Goal: Transaction & Acquisition: Purchase product/service

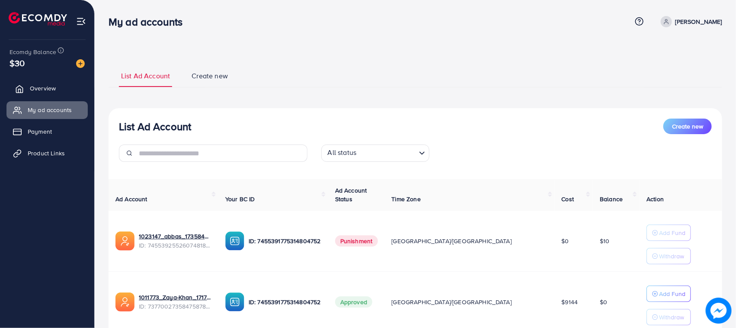
click at [29, 96] on link "Overview" at bounding box center [46, 88] width 81 height 17
click at [31, 91] on span "Overview" at bounding box center [43, 88] width 26 height 9
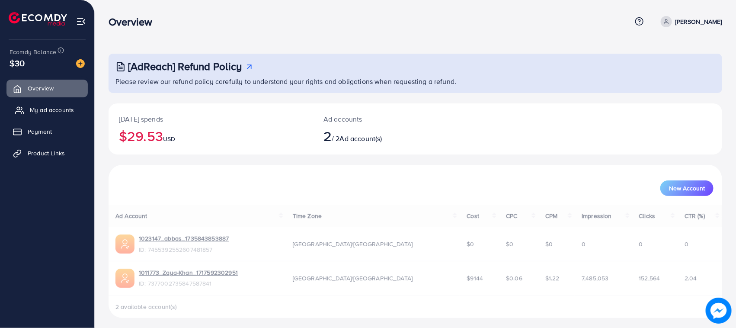
click at [53, 106] on span "My ad accounts" at bounding box center [52, 110] width 44 height 9
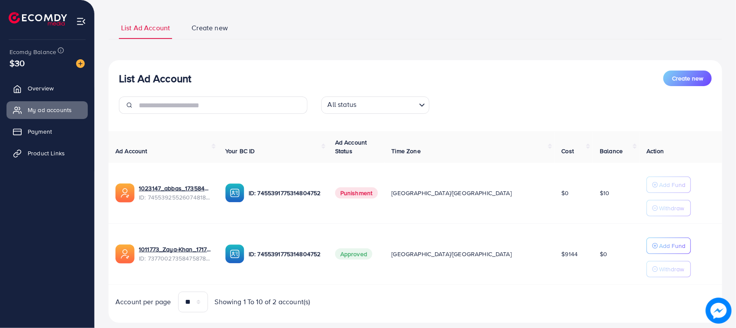
scroll to position [67, 0]
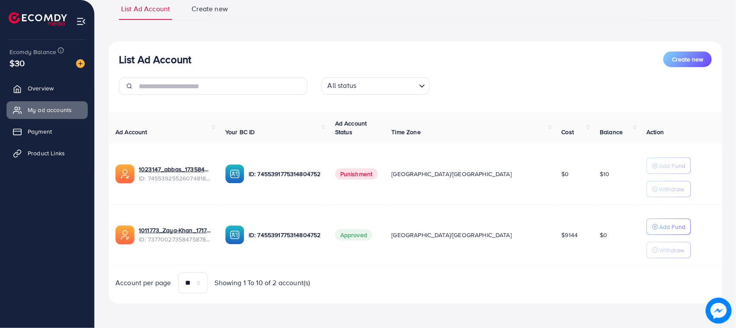
drag, startPoint x: 570, startPoint y: 232, endPoint x: 597, endPoint y: 249, distance: 31.8
click at [597, 249] on td "$0" at bounding box center [616, 234] width 47 height 61
click at [564, 300] on div "List Ad Account Create new All status Loading... Ad Account Your BC ID Ad Accou…" at bounding box center [416, 172] width 614 height 263
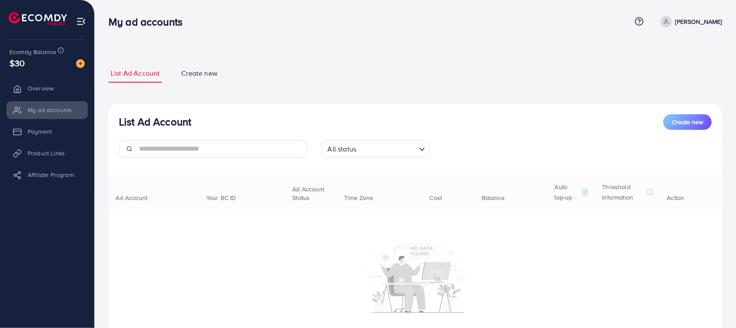
drag, startPoint x: 0, startPoint y: 0, endPoint x: 383, endPoint y: 50, distance: 386.0
click at [383, 50] on div "List Ad Account Create new List Ad Account Create new All status Loading... Ad …" at bounding box center [415, 190] width 641 height 380
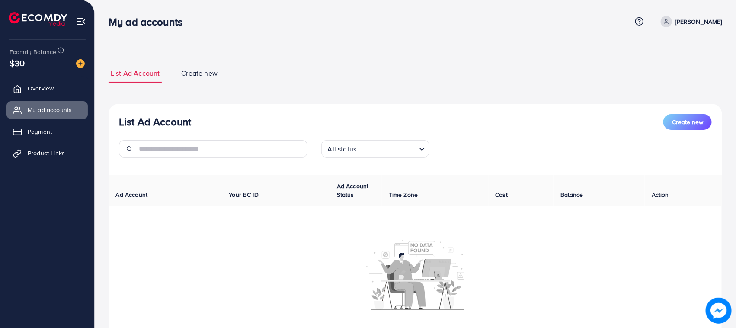
drag, startPoint x: 496, startPoint y: 3, endPoint x: 450, endPoint y: 42, distance: 60.7
click at [450, 42] on div "List Ad Account Create new List Ad Account Create new All status Loading... Ad …" at bounding box center [415, 188] width 641 height 377
click at [32, 91] on span "Overview" at bounding box center [43, 88] width 26 height 9
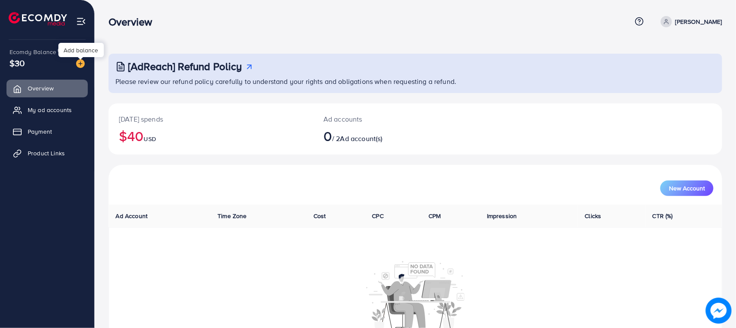
click at [82, 65] on img at bounding box center [80, 63] width 9 height 9
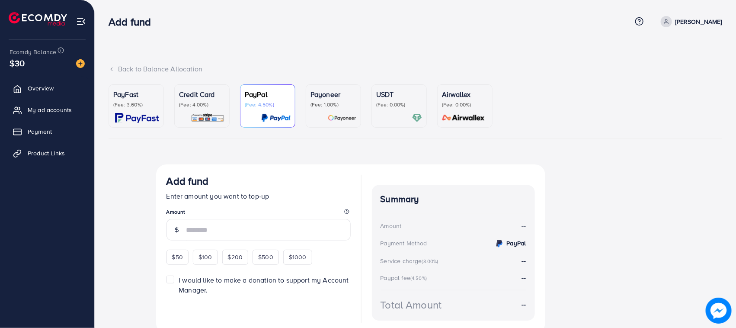
click at [206, 107] on p "(Fee: 4.00%)" at bounding box center [202, 104] width 46 height 7
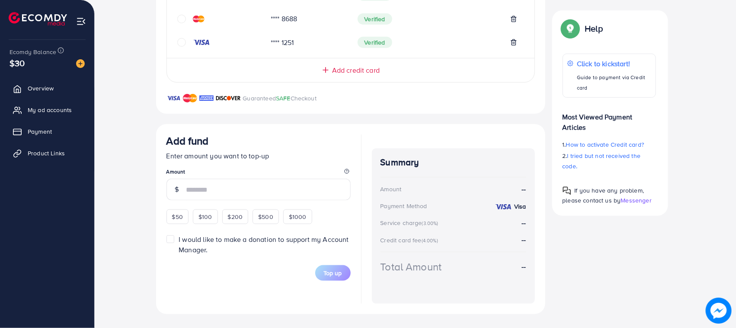
scroll to position [96, 0]
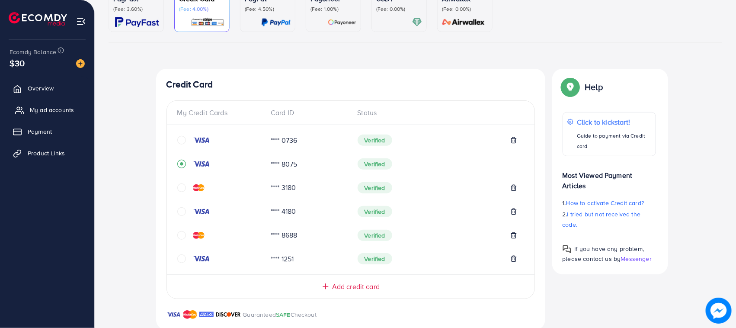
click at [57, 104] on link "My ad accounts" at bounding box center [46, 109] width 81 height 17
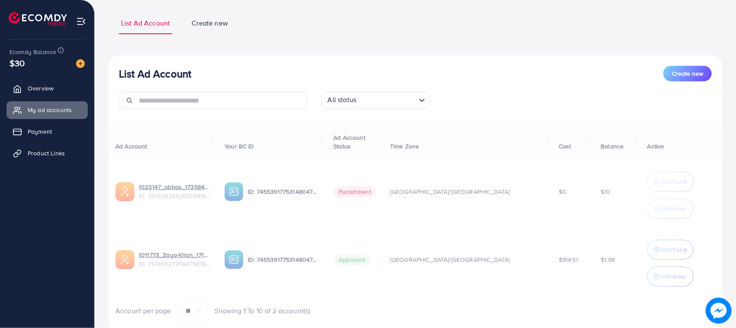
scroll to position [81, 0]
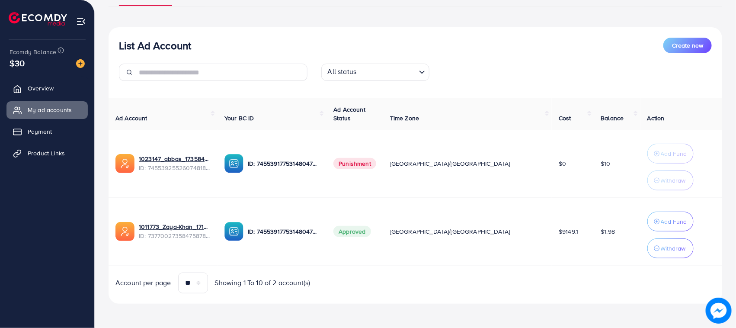
drag, startPoint x: 594, startPoint y: 244, endPoint x: 573, endPoint y: 231, distance: 25.0
click at [594, 231] on td "$1.98" at bounding box center [617, 231] width 46 height 68
click at [559, 231] on td "$9149.1" at bounding box center [573, 231] width 42 height 68
click at [658, 215] on button "Add Fund" at bounding box center [670, 221] width 46 height 20
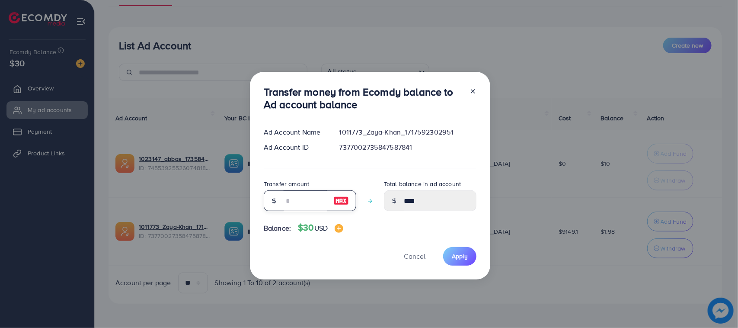
click at [311, 194] on input "number" at bounding box center [305, 200] width 43 height 21
type input "*"
type input "****"
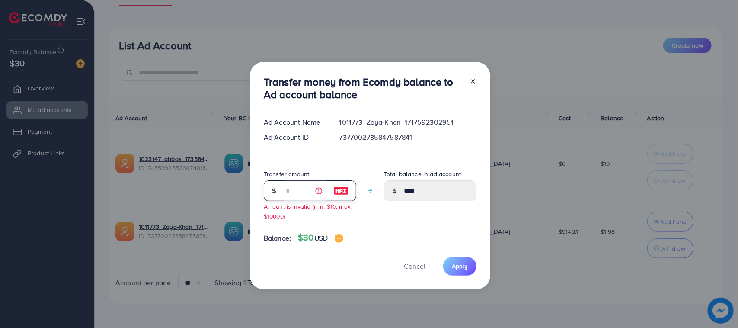
type input "**"
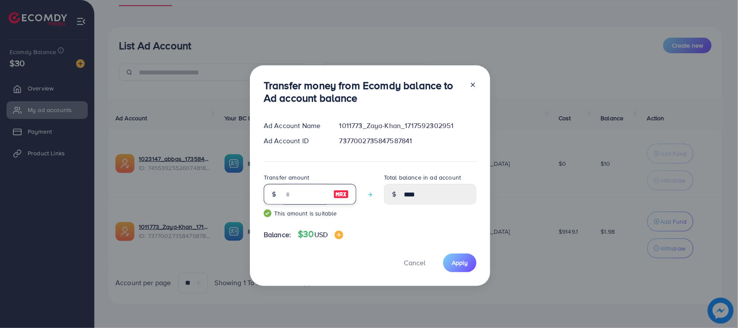
type input "*****"
type input "**"
click at [457, 266] on span "Apply" at bounding box center [460, 262] width 16 height 9
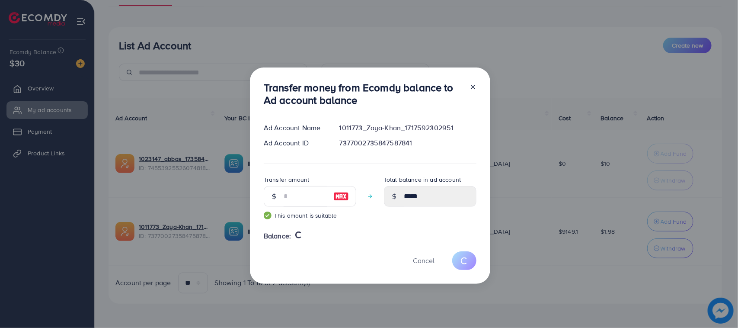
type input "****"
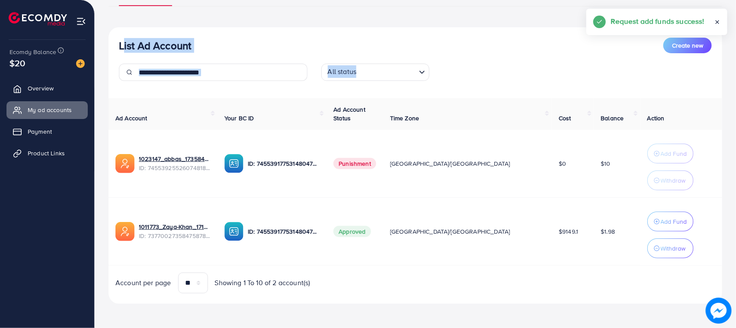
drag, startPoint x: 118, startPoint y: 38, endPoint x: 625, endPoint y: 257, distance: 552.9
click at [625, 257] on div "List Ad Account Create new All status Loading... Ad Account Your BC ID Ad Accou…" at bounding box center [416, 165] width 614 height 276
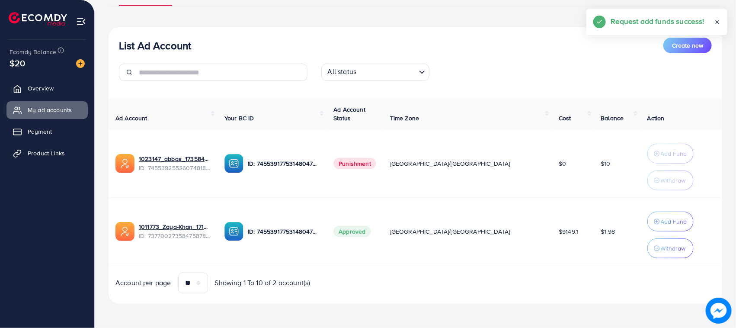
click at [593, 268] on div "Ad Account Your BC ID Ad Account Status Time Zone Cost Balance Action 1023147_a…" at bounding box center [416, 195] width 614 height 195
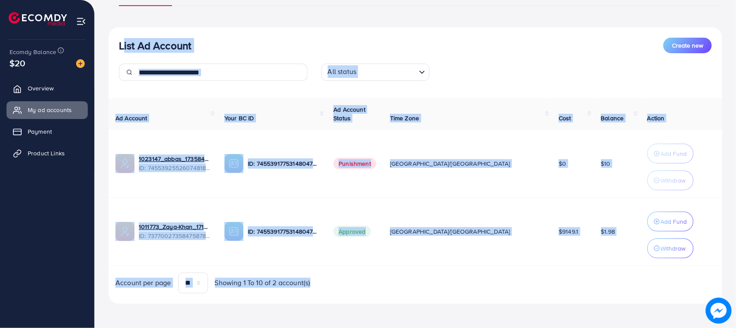
drag, startPoint x: 593, startPoint y: 268, endPoint x: 122, endPoint y: 39, distance: 523.4
click at [122, 39] on div "List Ad Account Create new All status Loading... Ad Account Your BC ID Ad Accou…" at bounding box center [416, 165] width 614 height 276
click at [122, 39] on h3 "List Ad Account" at bounding box center [155, 45] width 72 height 13
drag, startPoint x: 122, startPoint y: 39, endPoint x: 357, endPoint y: 276, distance: 333.7
click at [357, 276] on div "List Ad Account Create new All status Loading... Ad Account Your BC ID Ad Accou…" at bounding box center [416, 165] width 614 height 276
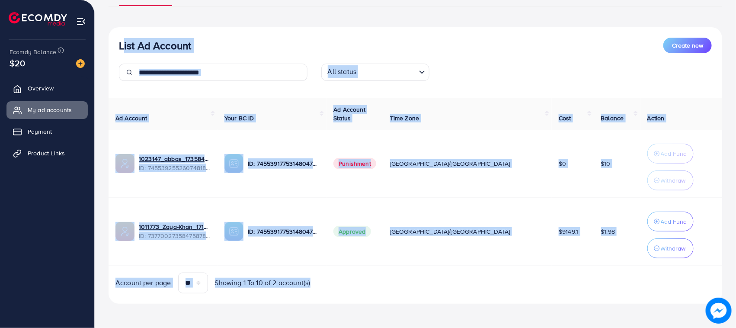
click at [357, 276] on div "Account per page ** ** ** *** Showing 1 To 10 of 2 account(s)" at bounding box center [262, 282] width 307 height 21
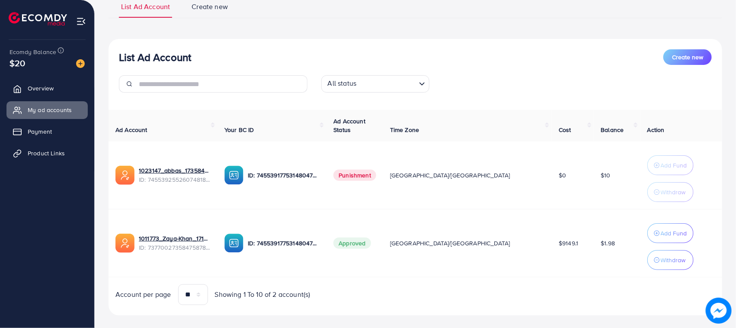
scroll to position [0, 0]
